Goal: Obtain resource: Download file/media

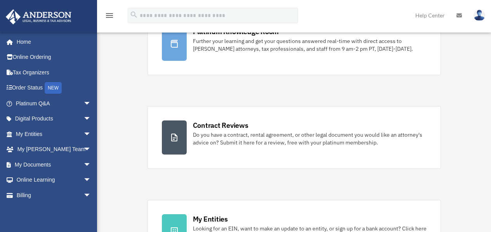
scroll to position [77, 0]
click at [257, 59] on link "Platinum Knowledge Room Further your learning and get your questions answered r…" at bounding box center [293, 44] width 293 height 63
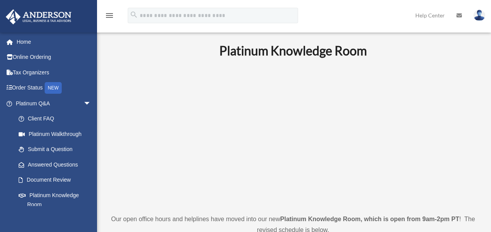
click at [50, 177] on link "Document Review" at bounding box center [57, 181] width 92 height 16
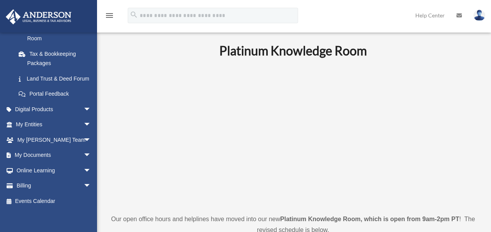
scroll to position [180, 0]
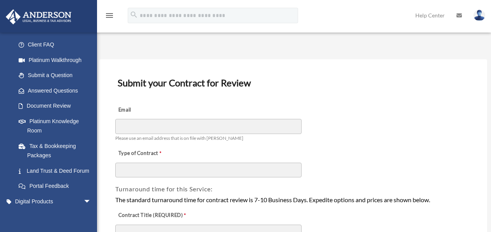
scroll to position [180, 0]
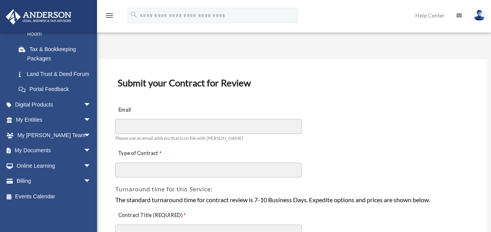
click at [83, 150] on span "arrow_drop_down" at bounding box center [91, 151] width 16 height 16
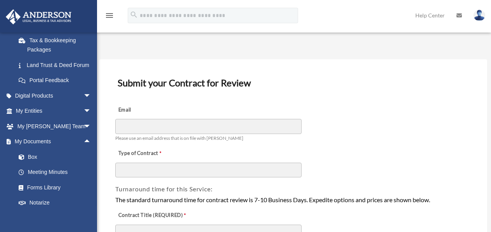
click at [36, 164] on link "Box" at bounding box center [57, 157] width 92 height 16
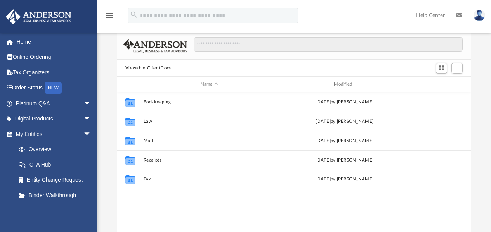
scroll to position [170, 348]
click at [165, 101] on button "Bookkeeping" at bounding box center [209, 102] width 132 height 5
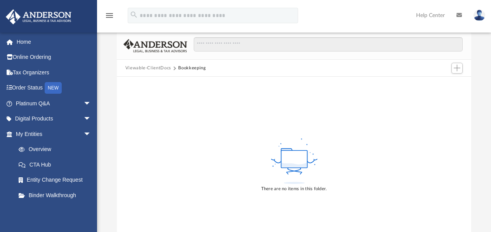
click at [163, 69] on button "Viewable-ClientDocs" at bounding box center [148, 68] width 46 height 7
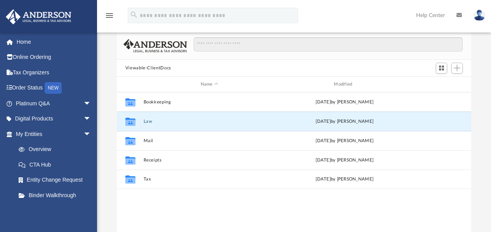
click at [149, 121] on button "Law" at bounding box center [209, 121] width 132 height 5
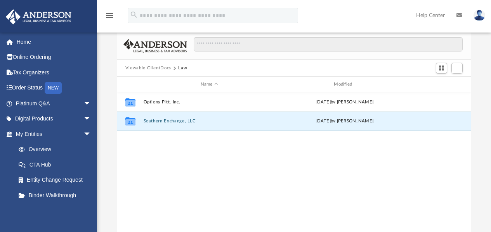
click at [172, 120] on button "Southern Exchange, LLC" at bounding box center [209, 121] width 132 height 5
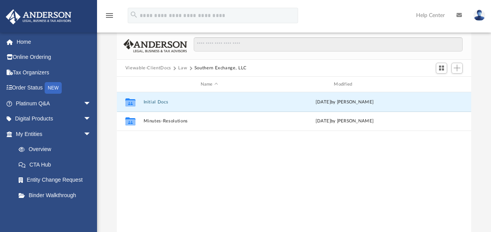
click at [163, 100] on button "Initial Docs" at bounding box center [209, 102] width 132 height 5
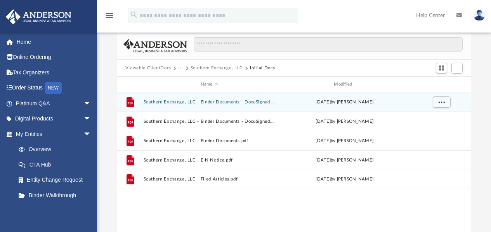
click at [218, 99] on div "File Southern Exchange, LLC - Binder Documents - DocuSigned (1).pdf [DATE] by […" at bounding box center [294, 101] width 355 height 19
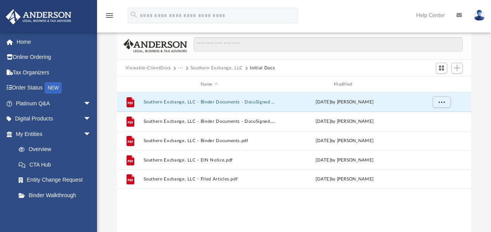
click at [220, 101] on button "Southern Exchange, LLC - Binder Documents - DocuSigned (1).pdf" at bounding box center [209, 102] width 132 height 5
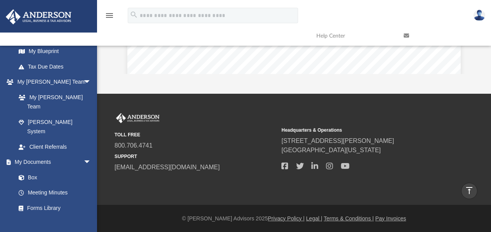
scroll to position [181, 0]
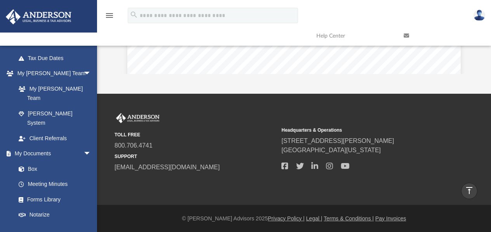
click at [34, 161] on link "Box" at bounding box center [53, 169] width 84 height 16
click at [29, 161] on link "Box" at bounding box center [53, 169] width 84 height 16
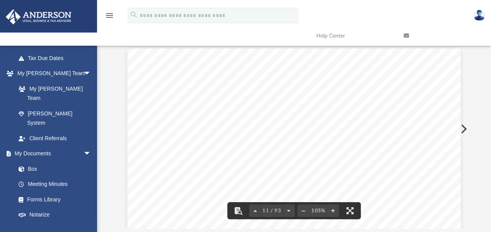
scroll to position [4346, 0]
click at [29, 161] on link "Box" at bounding box center [53, 169] width 84 height 16
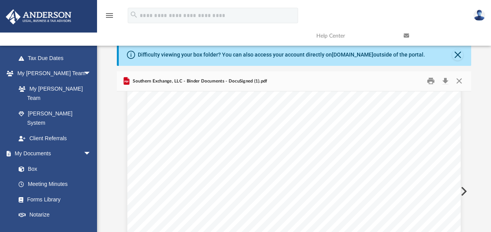
scroll to position [0, 0]
click at [459, 81] on button "Close" at bounding box center [459, 81] width 14 height 12
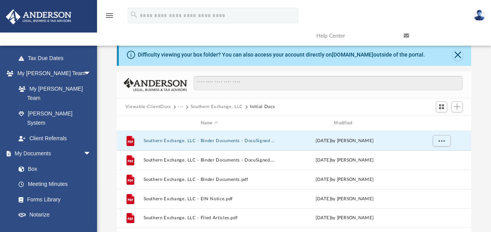
click at [161, 106] on button "Viewable-ClientDocs" at bounding box center [148, 107] width 46 height 7
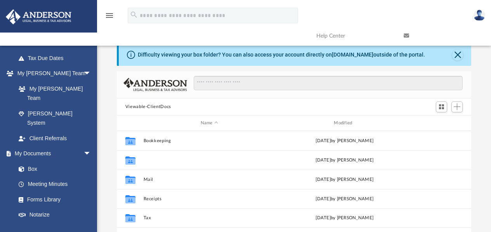
click at [150, 160] on button "Law" at bounding box center [209, 160] width 132 height 5
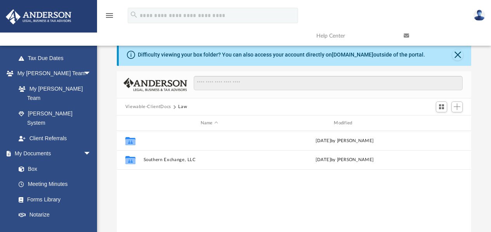
click at [162, 140] on button "Options Pitt, Inc." at bounding box center [209, 141] width 132 height 5
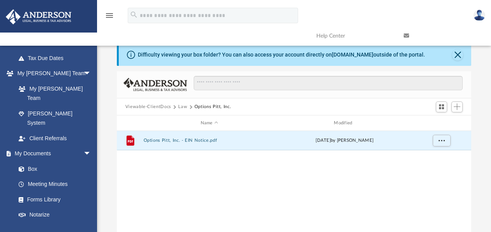
click at [162, 140] on button "Options Pitt, Inc. - EIN Notice.pdf" at bounding box center [209, 141] width 132 height 5
